Goal: Contribute content: Contribute content

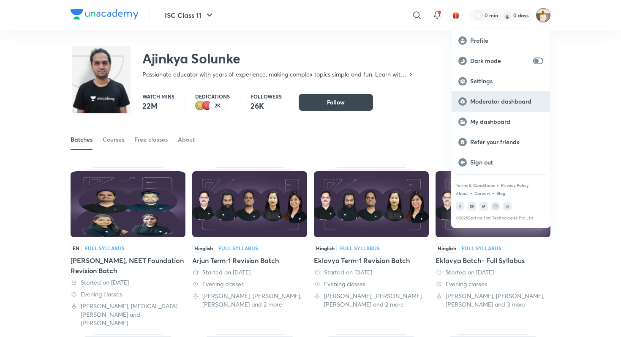
click at [520, 104] on p "Moderator dashboard" at bounding box center [506, 102] width 73 height 8
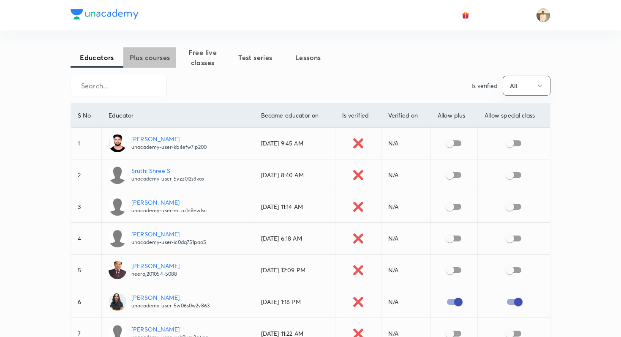
click at [161, 58] on span "Plus courses" at bounding box center [149, 57] width 53 height 10
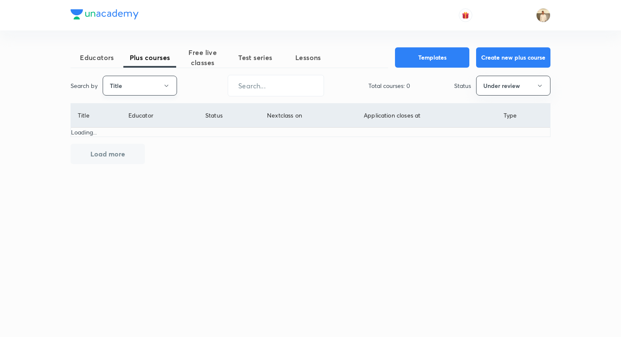
click at [137, 86] on button "Title" at bounding box center [140, 86] width 74 height 20
click at [139, 125] on span "Username" at bounding box center [139, 127] width 63 height 9
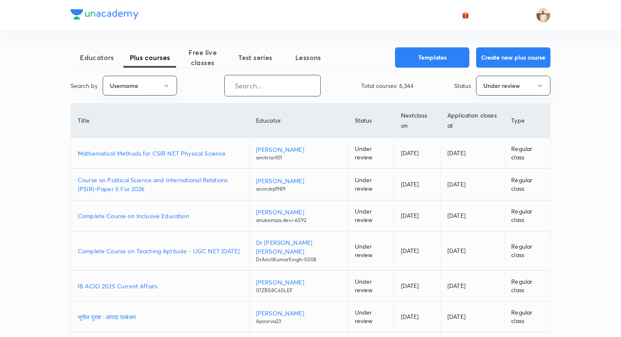
click at [248, 84] on input "text" at bounding box center [273, 86] width 96 height 22
paste input "nehabhangdiya-3200"
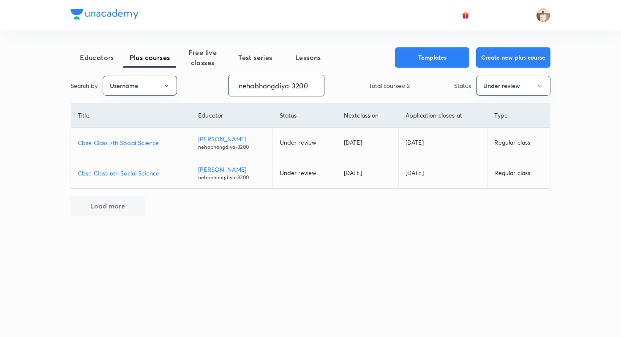
type input "nehabhangdiya-3200"
click at [157, 175] on p "Cbse Class 6th Social Science" at bounding box center [131, 173] width 107 height 9
click at [233, 147] on p "nehabhangdiya-3200" at bounding box center [231, 147] width 67 height 8
click at [152, 144] on p "Cbse Class 7th Social Science" at bounding box center [131, 142] width 107 height 9
click at [169, 142] on p "Cbse Class 7th Social Science" at bounding box center [131, 142] width 107 height 9
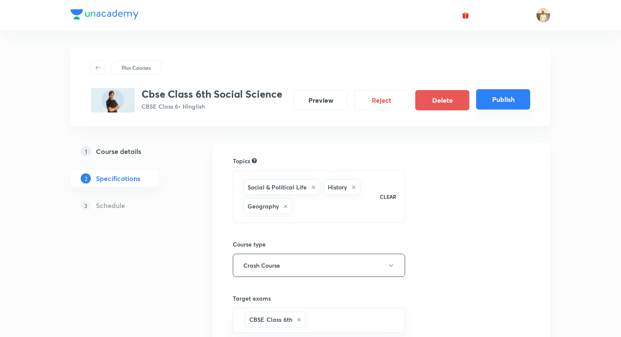
click at [527, 98] on button "Publish" at bounding box center [503, 99] width 54 height 20
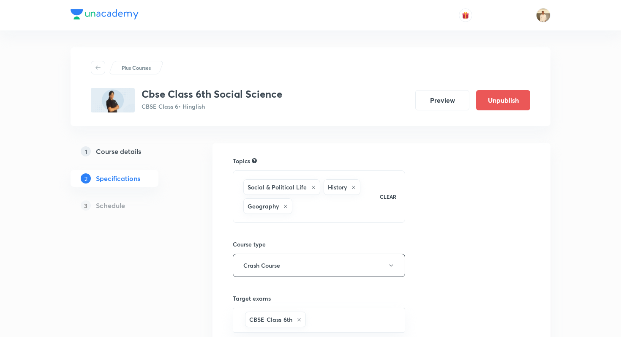
click at [186, 149] on div "Plus Courses Cbse Class 6th Social Science CBSE Class 6 • Hinglish Preview Unpu…" at bounding box center [311, 295] width 480 height 497
click at [135, 205] on div "3 Schedule" at bounding box center [128, 205] width 115 height 17
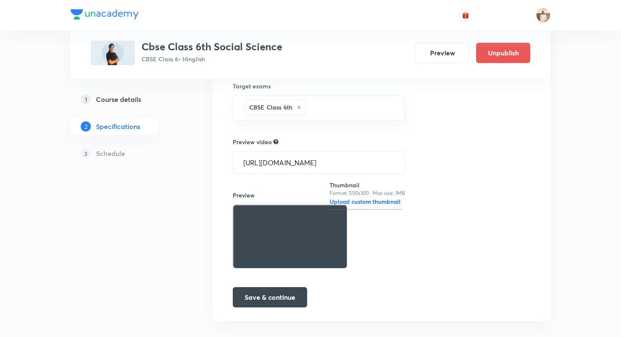
scroll to position [223, 0]
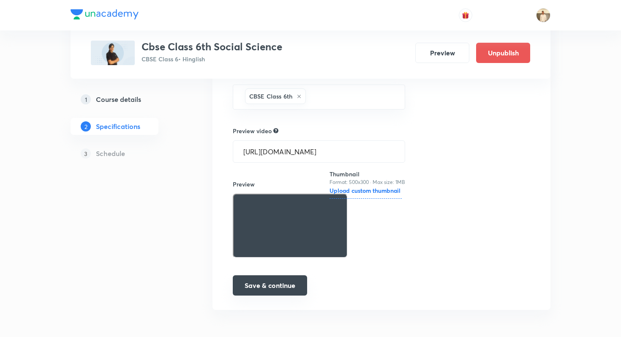
click at [259, 282] on button "Save & continue" at bounding box center [270, 285] width 74 height 20
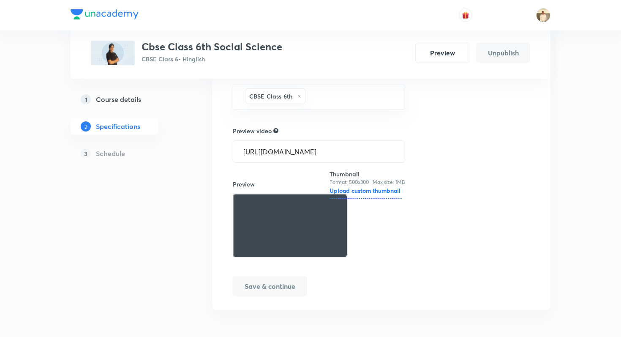
click at [280, 288] on button "Save & continue" at bounding box center [270, 286] width 74 height 20
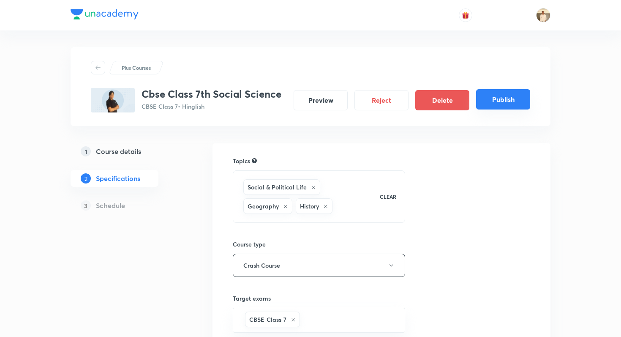
click at [512, 99] on button "Publish" at bounding box center [503, 99] width 54 height 20
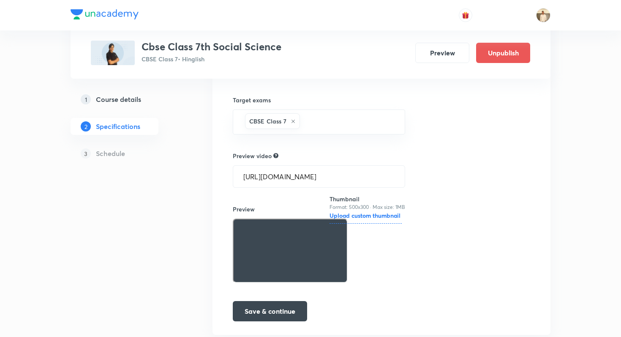
scroll to position [223, 0]
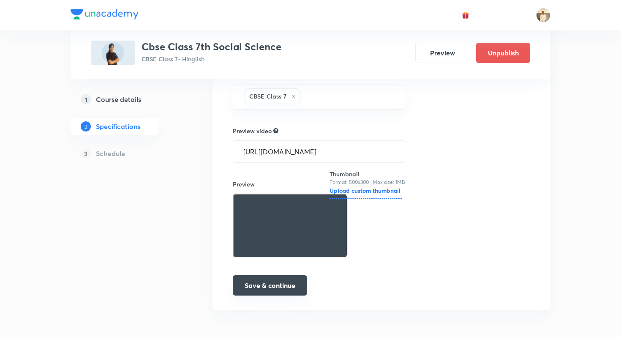
click at [303, 284] on button "Save & continue" at bounding box center [270, 285] width 74 height 20
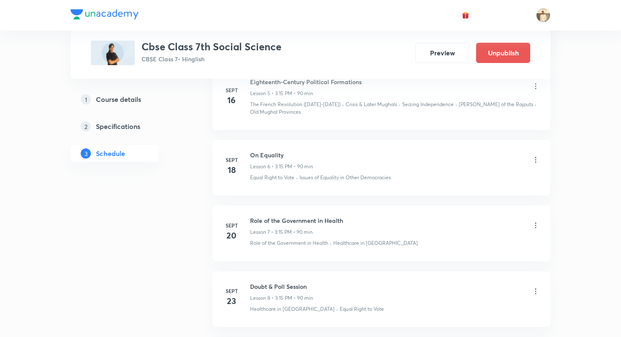
scroll to position [772, 0]
click at [346, 99] on p "Crisis & Later Mughals" at bounding box center [372, 103] width 52 height 8
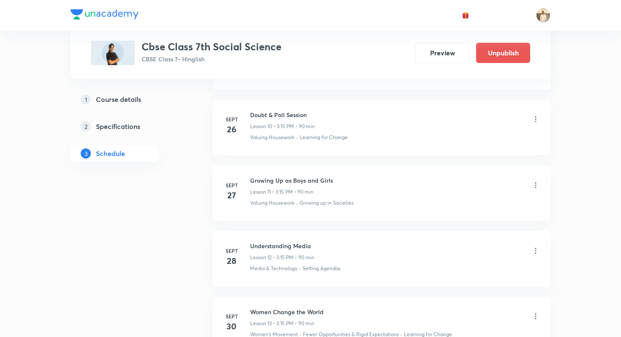
scroll to position [1072, 0]
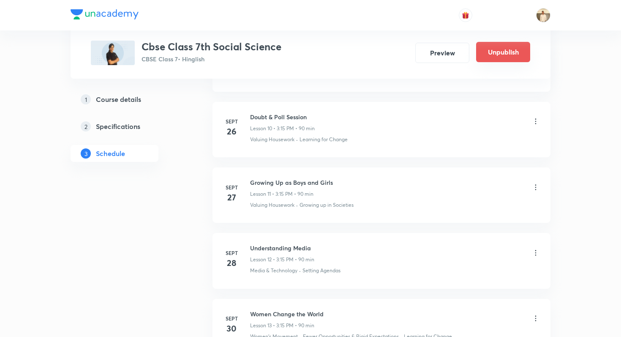
click at [509, 57] on button "Unpublish" at bounding box center [503, 52] width 54 height 20
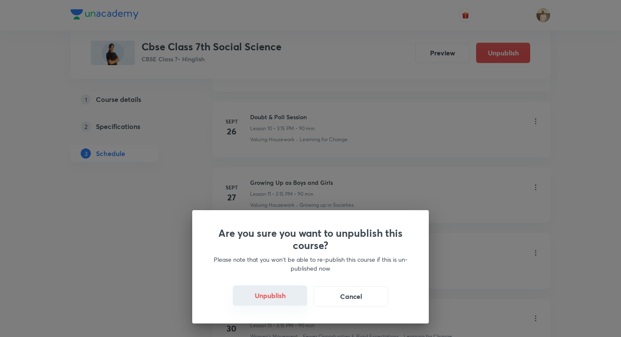
click at [271, 294] on button "Unpublish" at bounding box center [270, 295] width 74 height 20
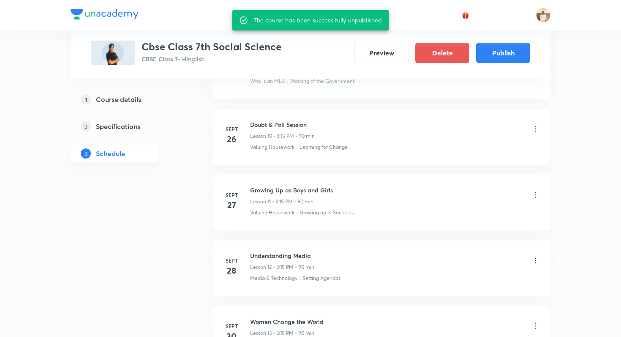
click at [302, 135] on p "Lesson 10 • 3:15 PM • 90 min" at bounding box center [282, 136] width 65 height 8
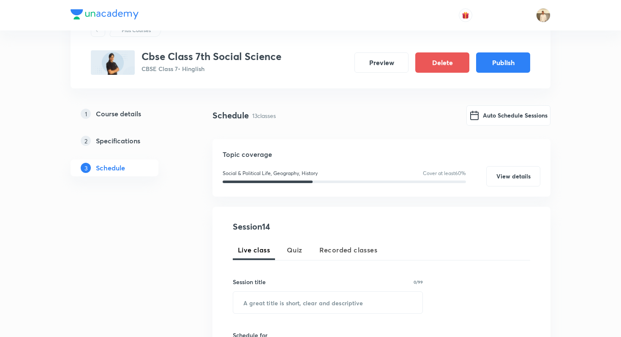
scroll to position [25, 0]
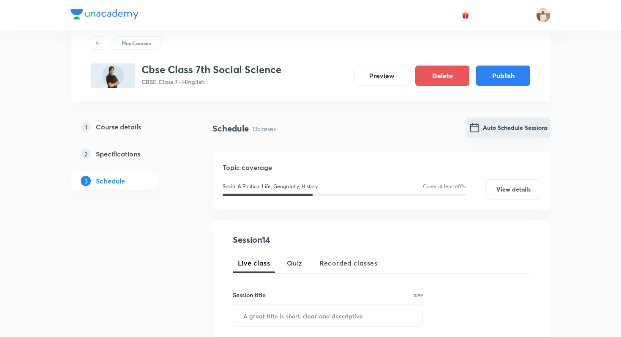
click at [519, 135] on button "Auto Schedule Sessions" at bounding box center [509, 127] width 84 height 20
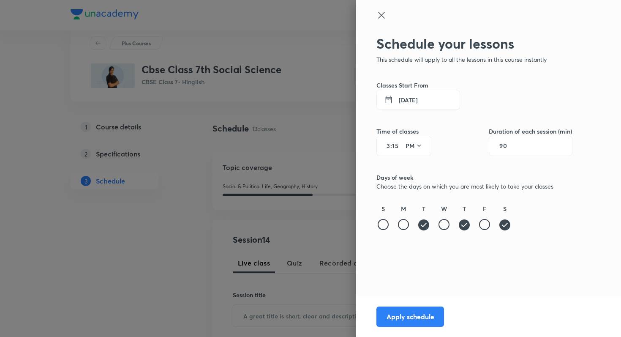
click at [509, 146] on input "90" at bounding box center [508, 145] width 16 height 7
type input "75"
click at [416, 313] on button "Apply schedule" at bounding box center [411, 316] width 68 height 20
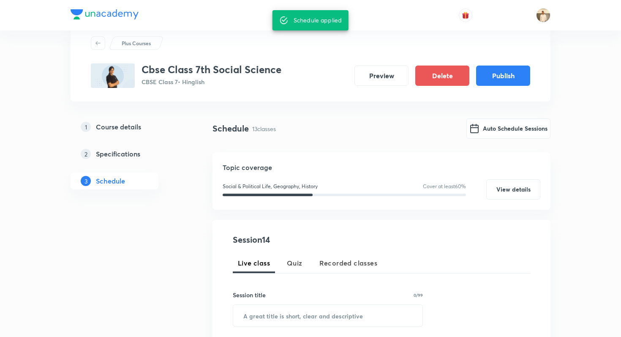
click at [513, 86] on div "Cbse Class 7th Social Science CBSE Class 7 • Hinglish Preview Delete Publish" at bounding box center [311, 75] width 440 height 25
click at [506, 76] on button "Publish" at bounding box center [503, 75] width 54 height 20
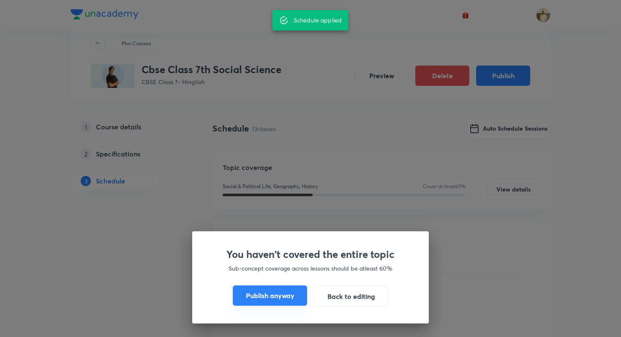
click at [286, 292] on button "Publish anyway" at bounding box center [270, 295] width 74 height 20
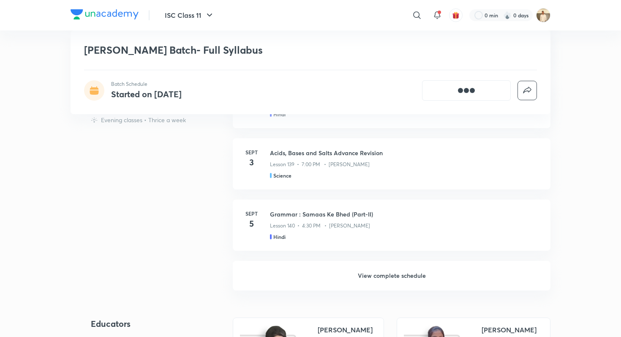
scroll to position [728, 0]
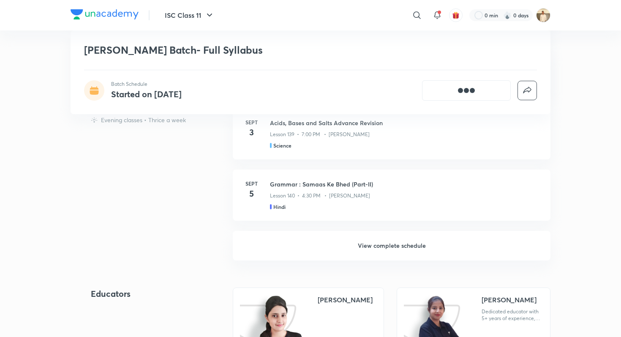
click at [389, 243] on h6 "View complete schedule" at bounding box center [392, 246] width 318 height 30
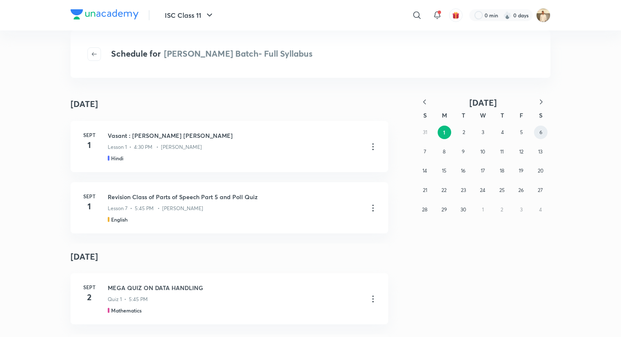
click at [540, 132] on abbr "6" at bounding box center [541, 132] width 3 height 6
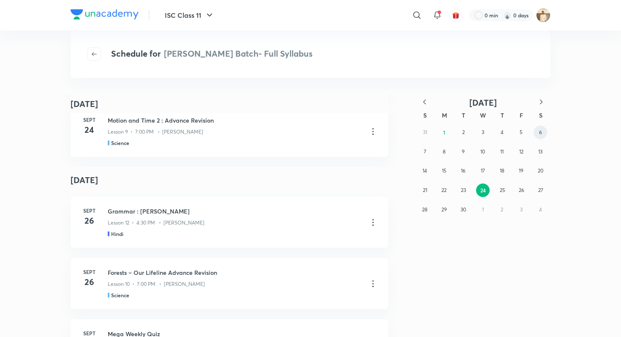
scroll to position [2174, 0]
